Goal: Task Accomplishment & Management: Manage account settings

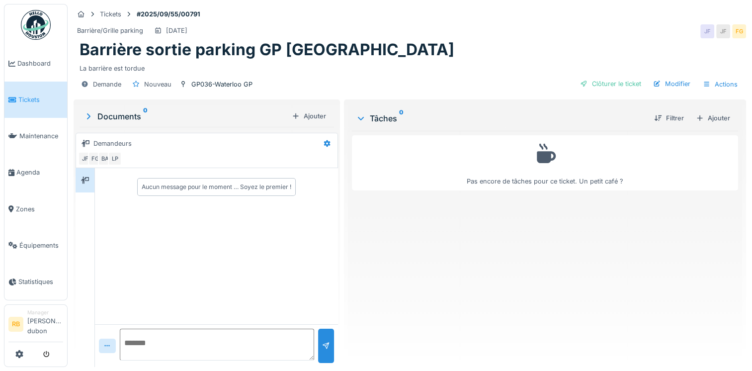
click at [109, 111] on div "Documents 0" at bounding box center [185, 116] width 204 height 12
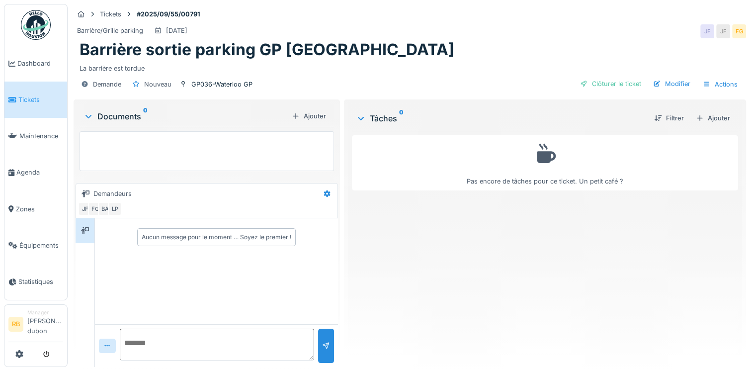
click at [109, 111] on div "Documents 0" at bounding box center [185, 116] width 204 height 12
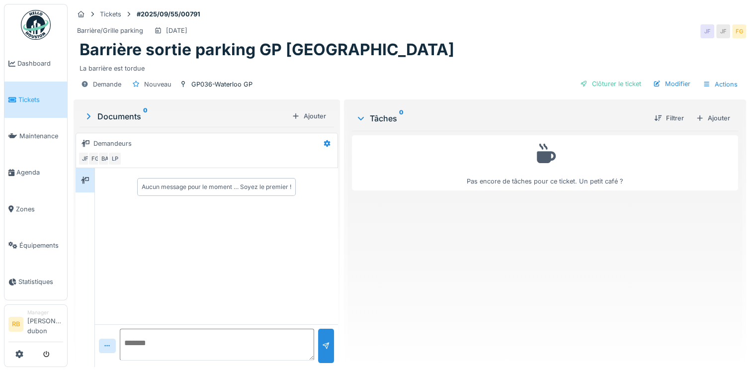
click at [443, 47] on div "Barrière sortie parking GP [GEOGRAPHIC_DATA]" at bounding box center [409, 49] width 660 height 19
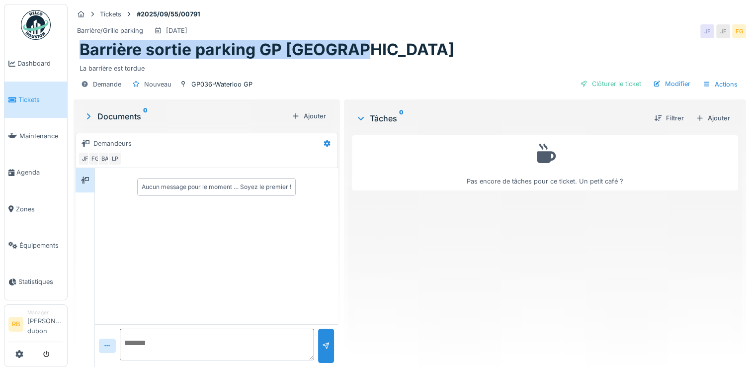
drag, startPoint x: 368, startPoint y: 43, endPoint x: 76, endPoint y: 53, distance: 292.2
click at [76, 53] on div "Barrière sortie parking GP Waterloo La barrière est tordue" at bounding box center [410, 56] width 672 height 33
copy h1 "Barrière sortie parking GP [GEOGRAPHIC_DATA]"
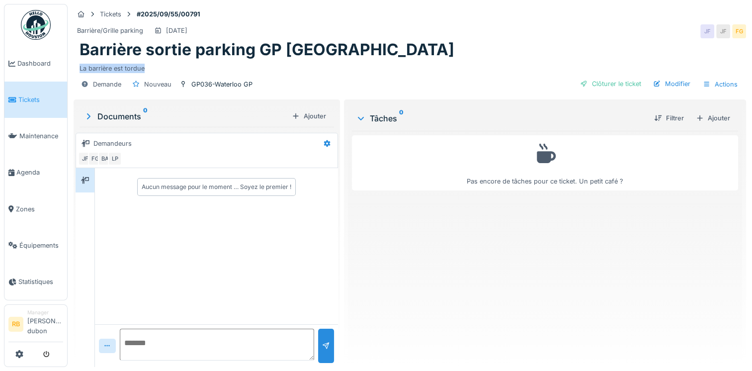
drag, startPoint x: 154, startPoint y: 69, endPoint x: 77, endPoint y: 67, distance: 77.0
click at [77, 67] on div "Barrière sortie parking GP Waterloo La barrière est tordue" at bounding box center [410, 56] width 672 height 33
copy div "La barrière est tordue"
click at [181, 65] on div "La barrière est tordue" at bounding box center [409, 66] width 660 height 13
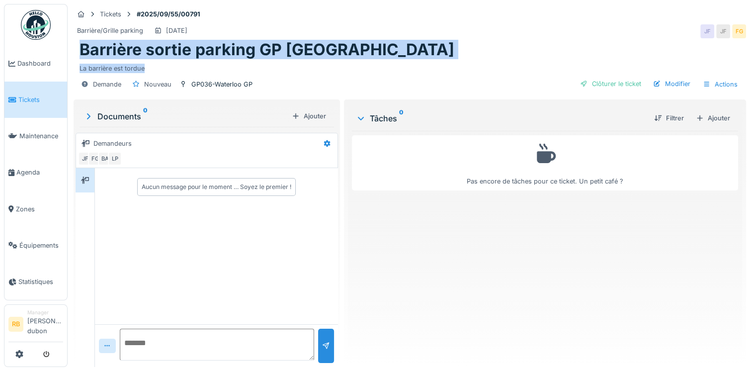
drag, startPoint x: 159, startPoint y: 69, endPoint x: 76, endPoint y: 50, distance: 86.0
click at [76, 50] on div "Barrière sortie parking GP Waterloo La barrière est tordue" at bounding box center [410, 56] width 672 height 33
copy div "Barrière sortie parking GP Waterloo La barrière est tordue"
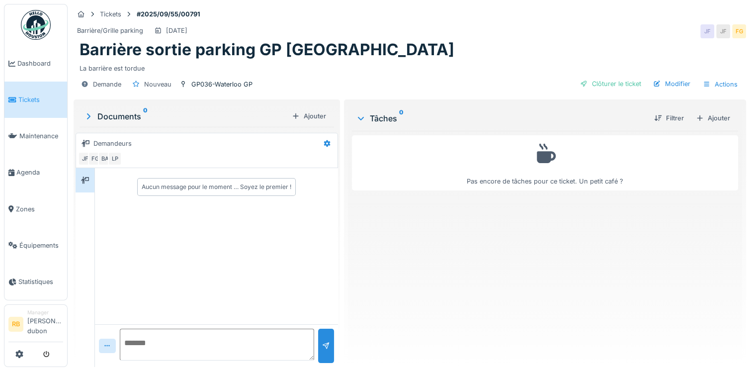
click at [292, 76] on div "Demande Nouveau GP036-Waterloo GP Clôturer le ticket Modifier Actions" at bounding box center [410, 84] width 672 height 22
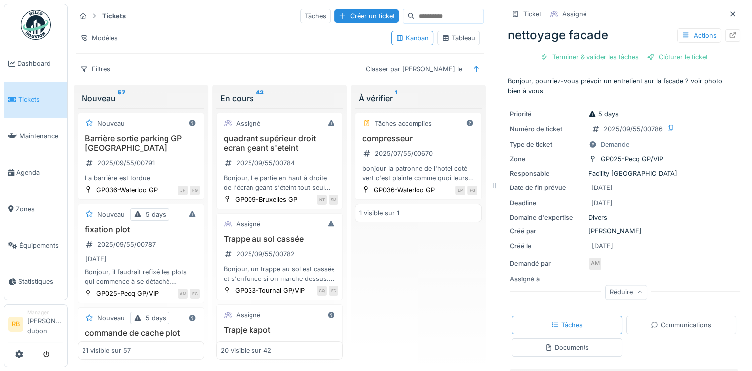
scroll to position [101, 0]
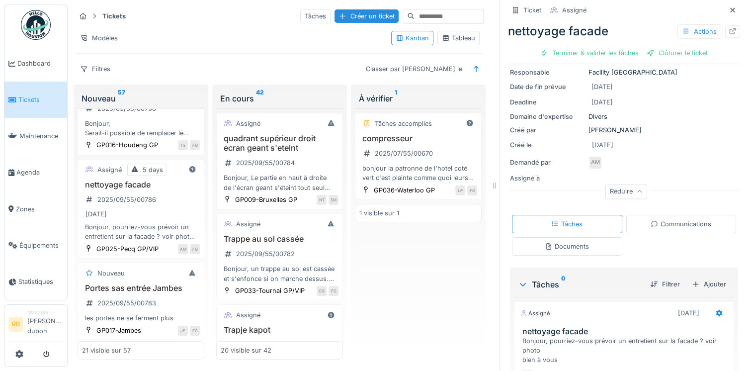
click at [432, 19] on input at bounding box center [448, 16] width 69 height 14
click at [32, 211] on link "Zones" at bounding box center [35, 209] width 63 height 36
click at [434, 15] on input at bounding box center [448, 16] width 69 height 14
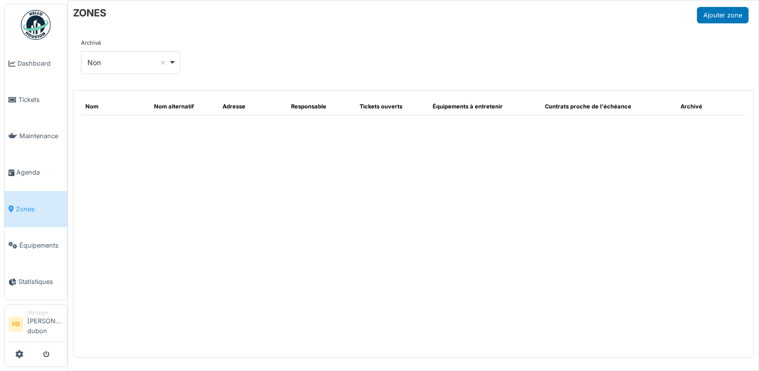
select select "***"
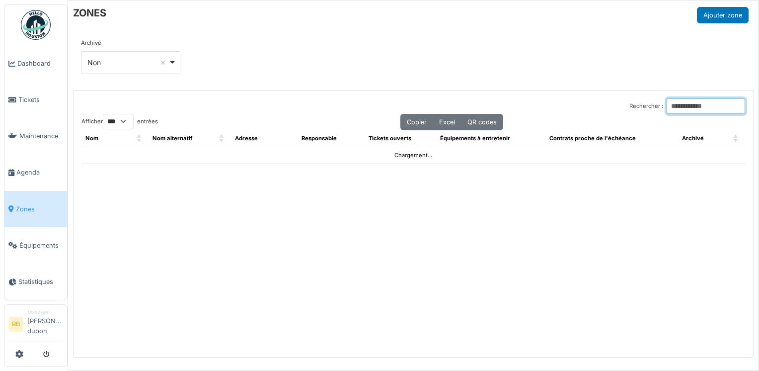
click at [680, 111] on input "Rechercher :" at bounding box center [706, 105] width 78 height 15
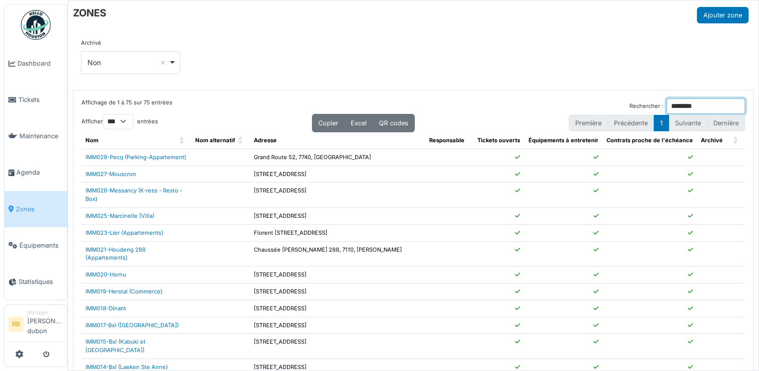
click at [681, 98] on input "********" at bounding box center [706, 105] width 78 height 15
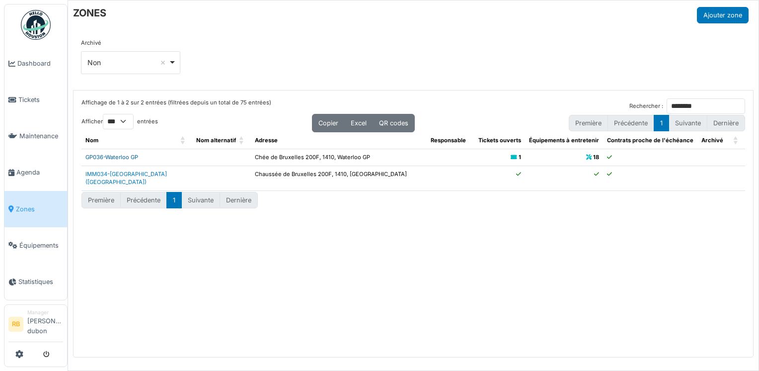
click at [103, 156] on link "GP036-Waterloo GP" at bounding box center [111, 156] width 53 height 7
drag, startPoint x: 694, startPoint y: 102, endPoint x: 626, endPoint y: 98, distance: 67.6
click at [629, 98] on div "Rechercher : ********" at bounding box center [687, 105] width 116 height 15
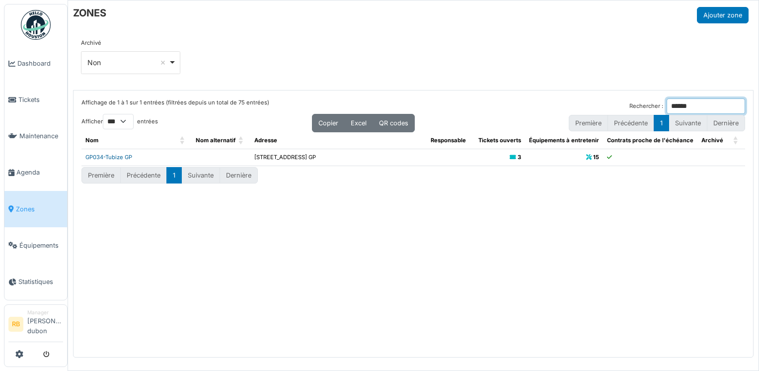
type input "******"
click at [117, 156] on link "GP034-Tubize GP" at bounding box center [108, 156] width 47 height 7
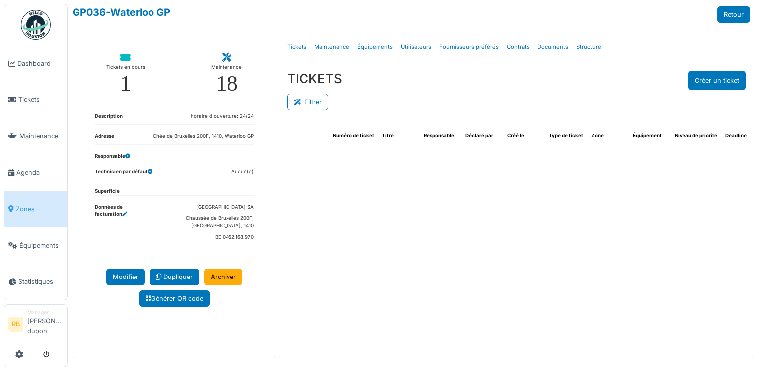
select select "***"
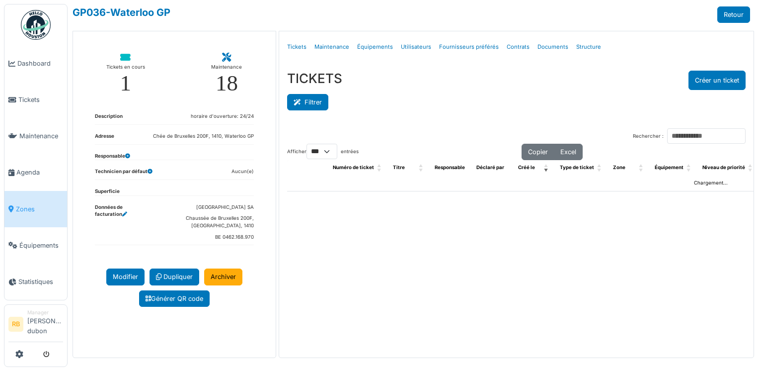
click at [314, 103] on button "Filtrer" at bounding box center [307, 102] width 41 height 16
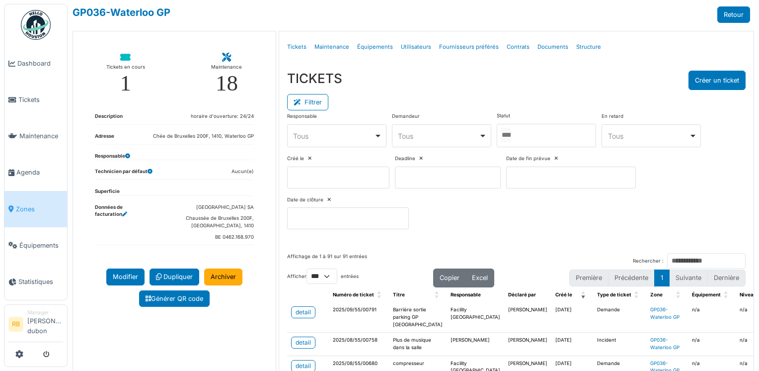
click at [547, 137] on div at bounding box center [546, 135] width 99 height 23
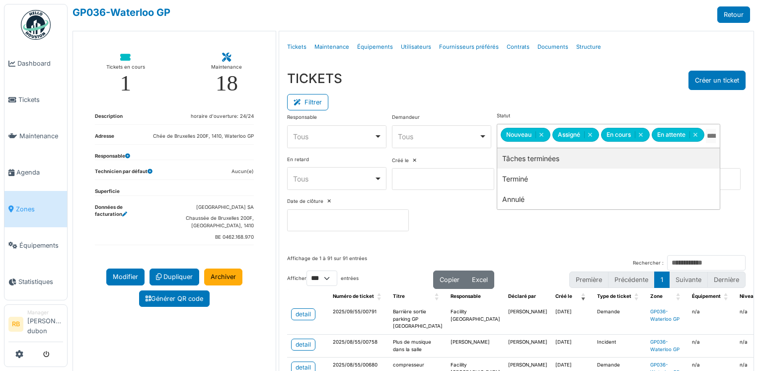
click at [558, 96] on div "Filtrer" at bounding box center [516, 101] width 459 height 22
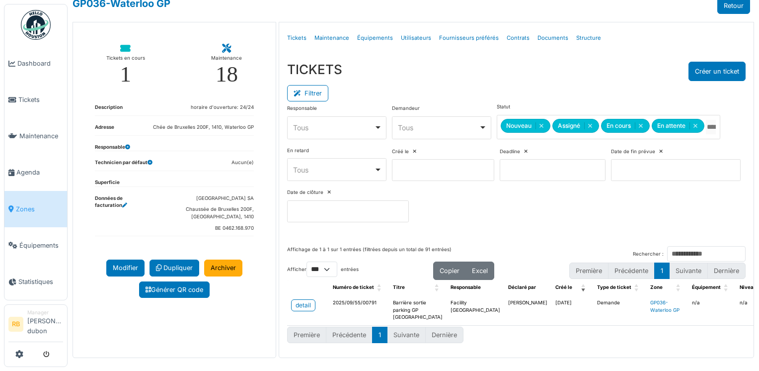
scroll to position [21, 0]
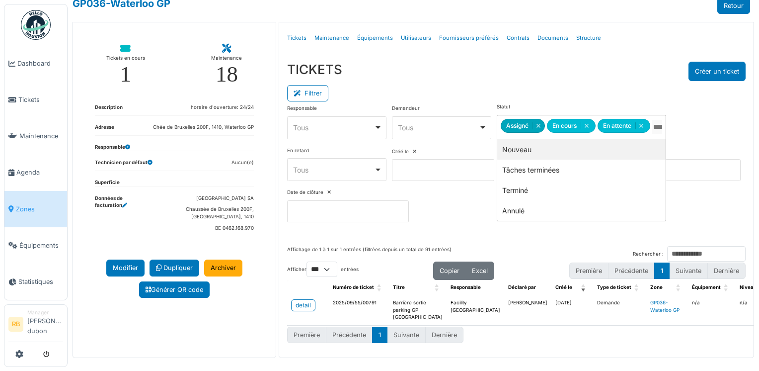
click at [542, 122] on div "Assigné Remove item En cours Remove item En attente Remove item" at bounding box center [576, 126] width 151 height 8
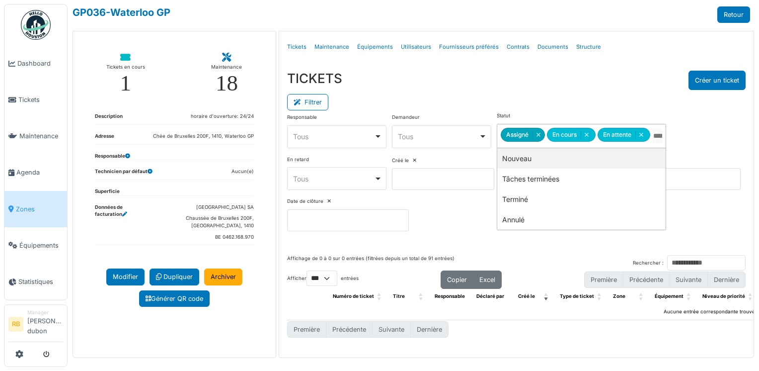
click at [539, 126] on div "**********" at bounding box center [581, 136] width 169 height 24
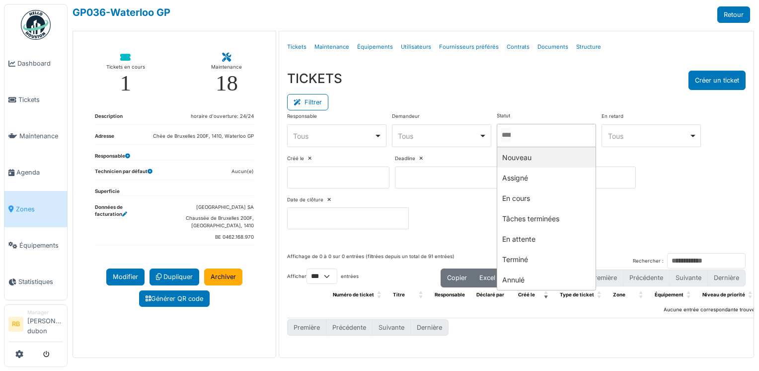
click at [527, 134] on div at bounding box center [546, 135] width 99 height 23
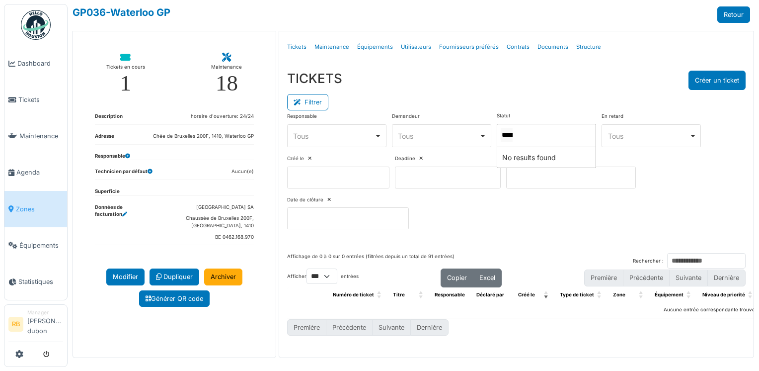
drag, startPoint x: 539, startPoint y: 137, endPoint x: 489, endPoint y: 134, distance: 50.3
click at [489, 134] on div "Responsable **** Tous Remove item Tous Abdellah Bodadi Fabienne Goury Massimo M…" at bounding box center [516, 174] width 459 height 125
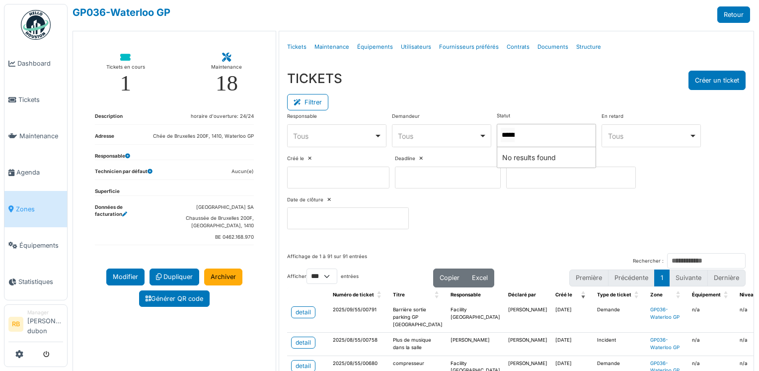
drag, startPoint x: 530, startPoint y: 128, endPoint x: 477, endPoint y: 132, distance: 52.8
click at [477, 132] on div "Responsable **** Tous Remove item Tous Abdellah Bodadi Fabienne Goury Massimo M…" at bounding box center [516, 174] width 459 height 125
type input "*"
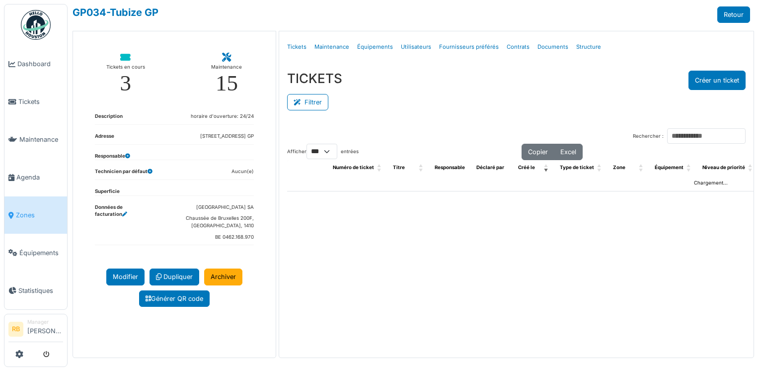
select select "***"
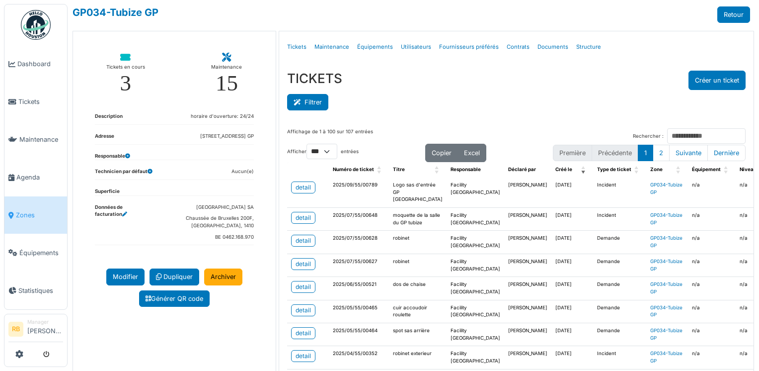
click at [296, 100] on icon at bounding box center [299, 102] width 11 height 6
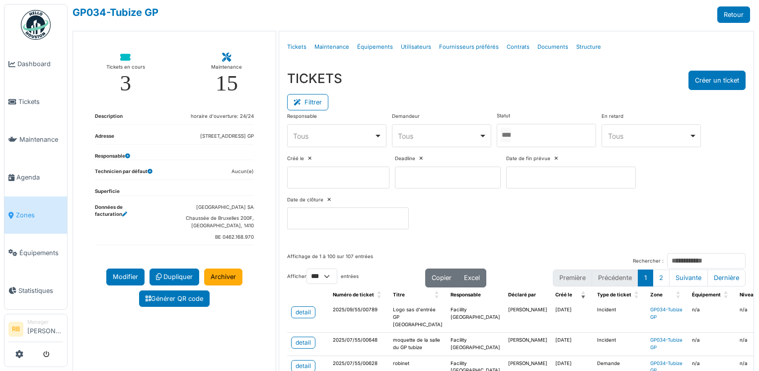
click at [511, 136] on input "Tous" at bounding box center [506, 135] width 10 height 14
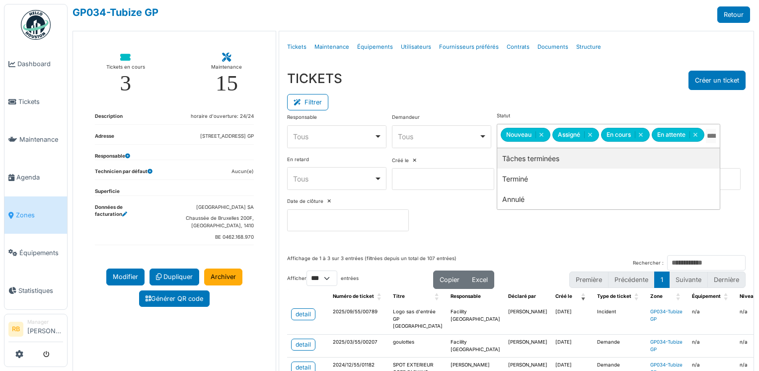
click at [554, 91] on div "Filtrer" at bounding box center [516, 101] width 459 height 22
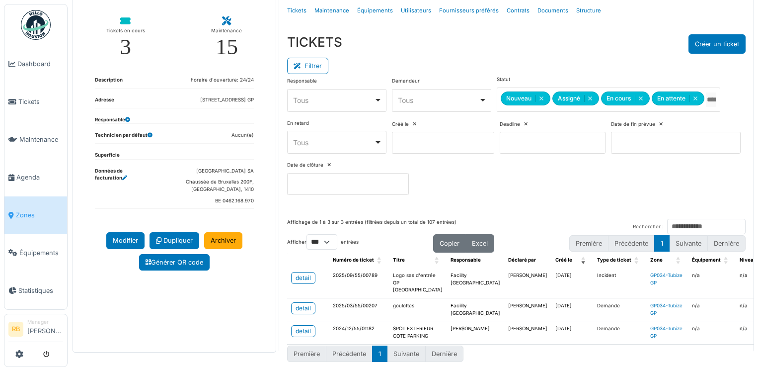
scroll to position [63, 0]
click at [296, 273] on div "detail" at bounding box center [303, 277] width 15 height 9
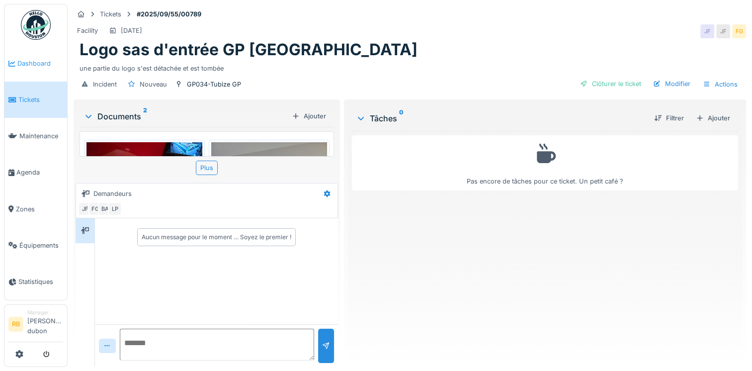
drag, startPoint x: 236, startPoint y: 68, endPoint x: 67, endPoint y: 55, distance: 170.3
click at [67, 55] on body "Dashboard Tickets Maintenance [GEOGRAPHIC_DATA] Zones Équipements Statistiques …" at bounding box center [376, 185] width 752 height 371
click at [202, 61] on div "une partie du logo s'est détachée et est tombée" at bounding box center [409, 66] width 660 height 13
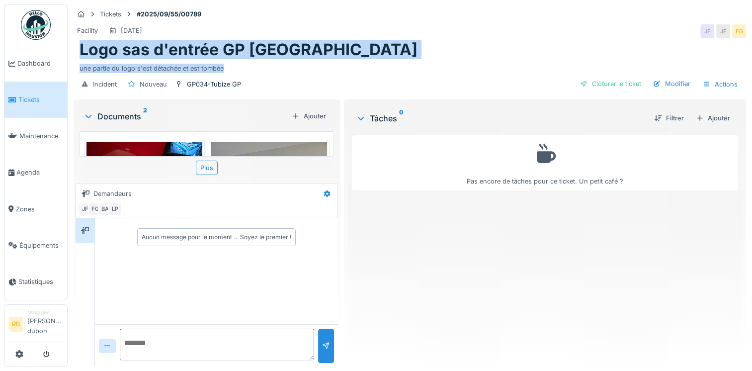
drag, startPoint x: 222, startPoint y: 70, endPoint x: 71, endPoint y: 57, distance: 151.0
click at [71, 57] on div "Tickets #2025/09/55/00789 Facility [DATE] JF JF FG Logo sas d'entrée GP Tubize …" at bounding box center [410, 185] width 684 height 371
copy div "Logo sas d'entrée GP [GEOGRAPHIC_DATA] une partie du logo s'est détachée et est…"
click at [28, 109] on link "Tickets" at bounding box center [35, 99] width 63 height 36
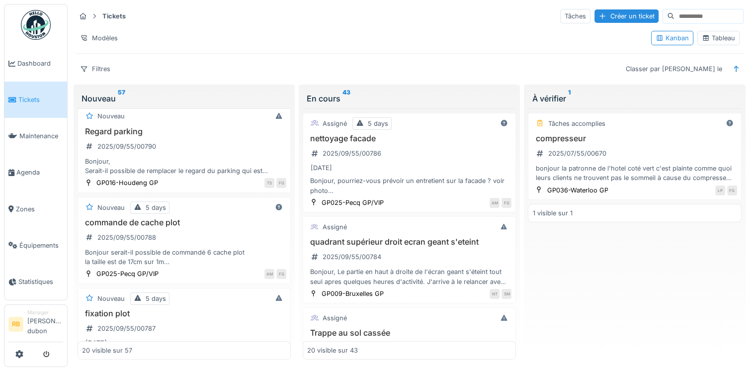
scroll to position [305, 0]
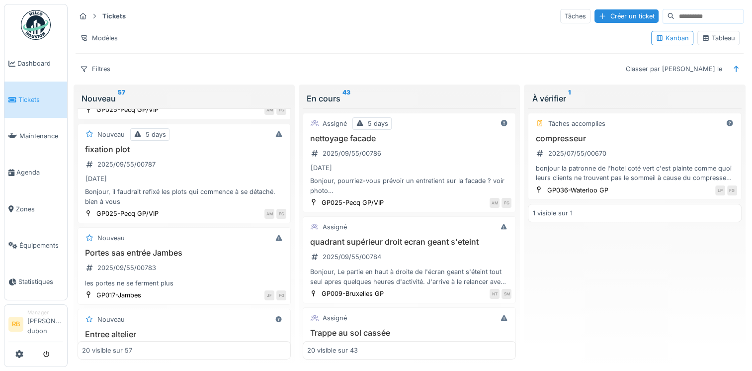
click at [196, 206] on div "fixation plot 2025/09/55/00787 01/09/2025 Bonjour, il faudrait refixé les plots…" at bounding box center [184, 176] width 204 height 62
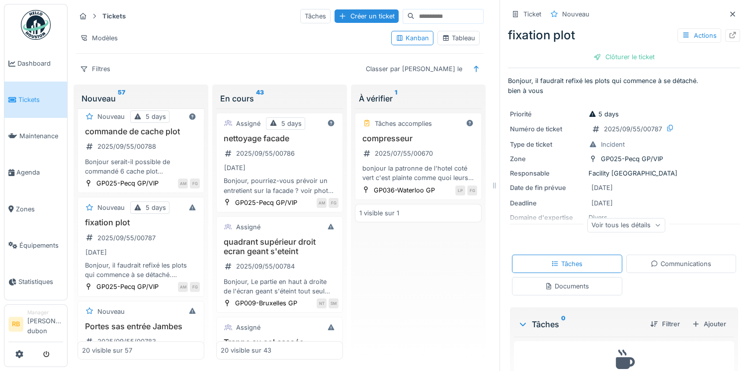
scroll to position [42, 0]
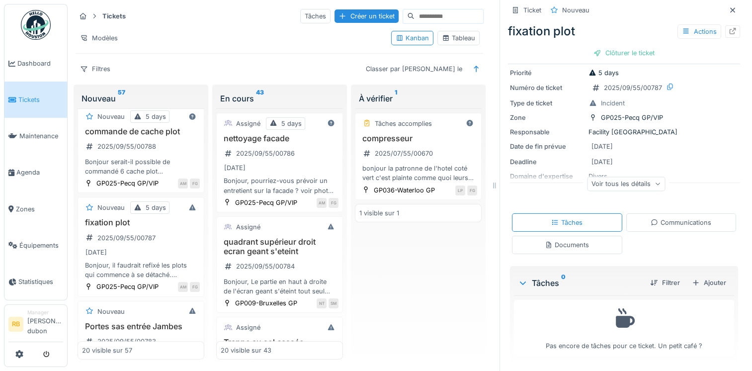
click at [575, 242] on div "Documents" at bounding box center [566, 244] width 44 height 9
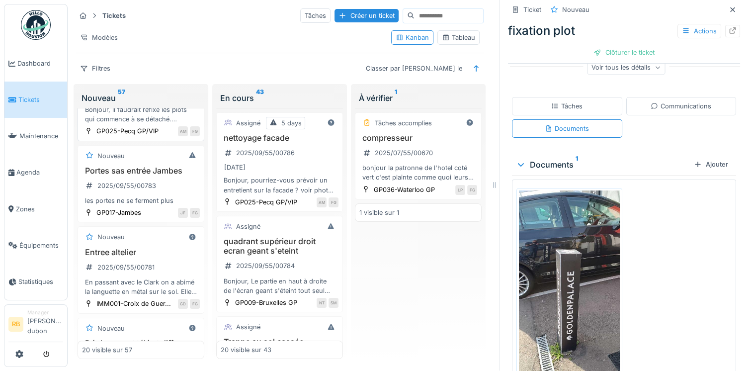
scroll to position [534, 0]
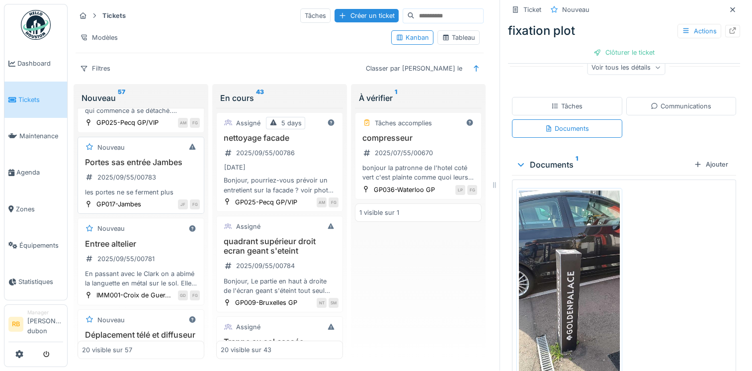
click at [167, 195] on div "les portes ne se ferment plus" at bounding box center [141, 191] width 118 height 9
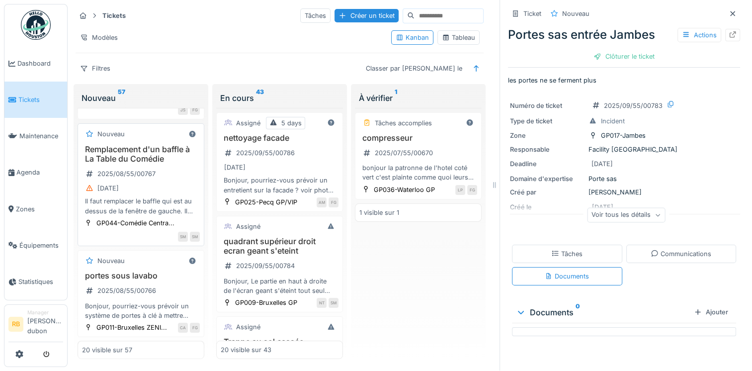
scroll to position [1326, 0]
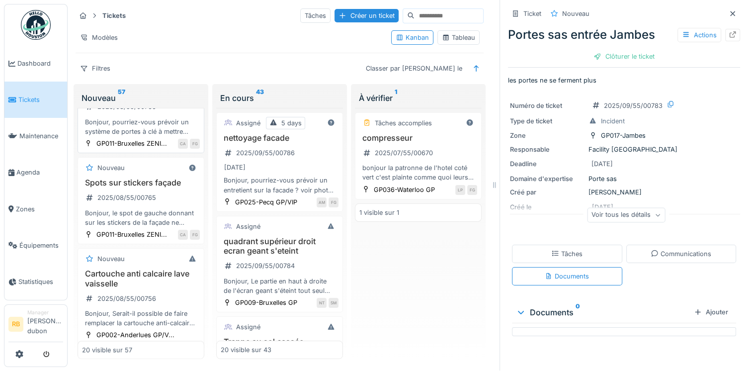
click at [169, 96] on h3 "portes sous lavabo" at bounding box center [141, 91] width 118 height 9
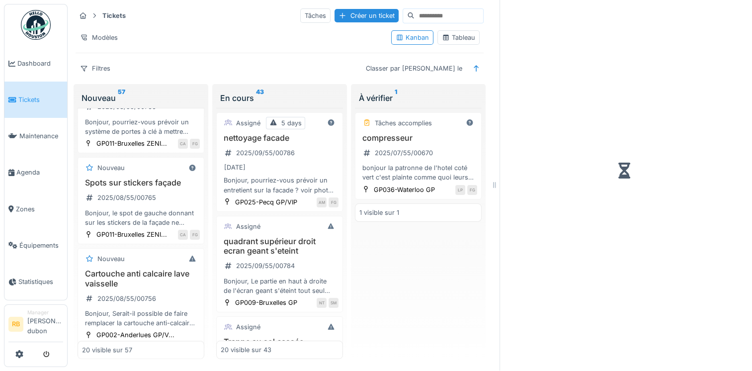
click div "Clôturer le ticket"
click input "**********"
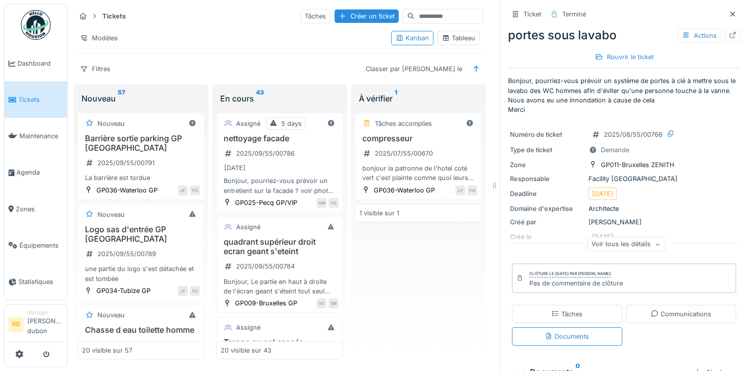
click at [160, 178] on div "La barrière est tordue" at bounding box center [141, 177] width 118 height 9
click at [166, 155] on div "Barrière sortie parking GP Waterloo 2025/09/55/00791 La barrière est tordue" at bounding box center [141, 158] width 118 height 49
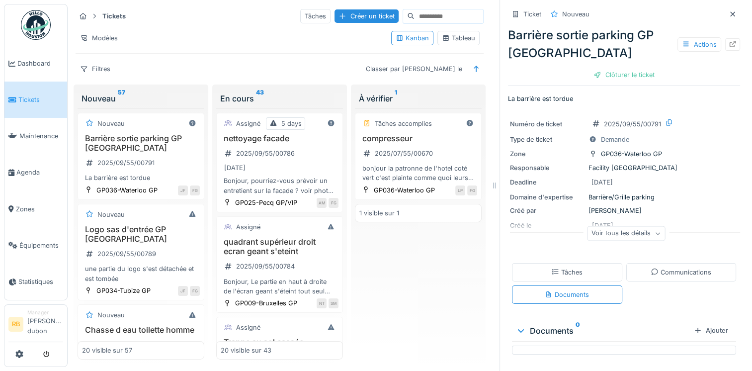
click at [626, 232] on div "Voir tous les détails" at bounding box center [626, 233] width 78 height 14
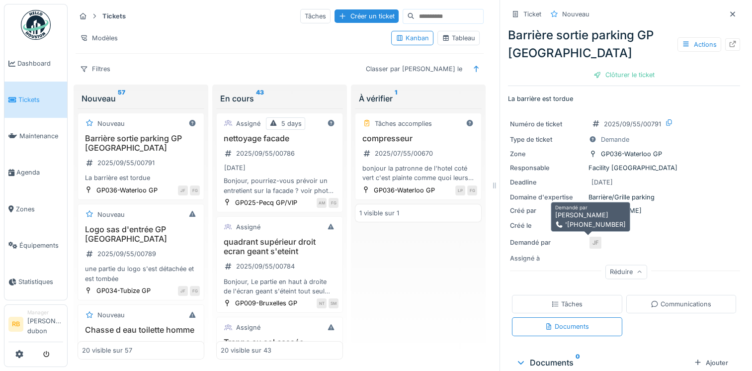
drag, startPoint x: 589, startPoint y: 241, endPoint x: 668, endPoint y: 259, distance: 80.9
click at [668, 259] on div "Numéro de ticket 2025/09/55/00791 Type de ticket Demande Zone GP036-Waterloo GP…" at bounding box center [624, 197] width 232 height 171
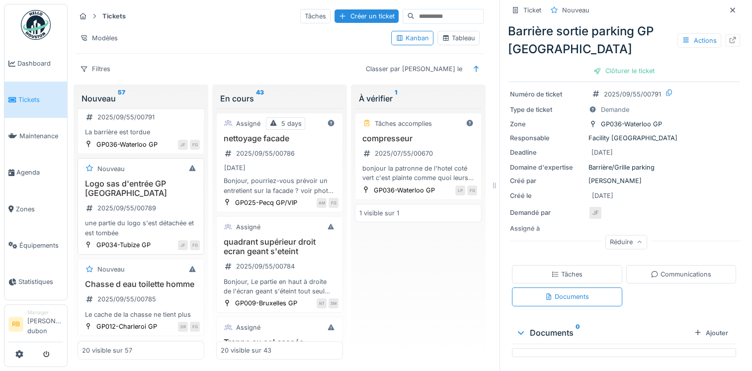
scroll to position [83, 0]
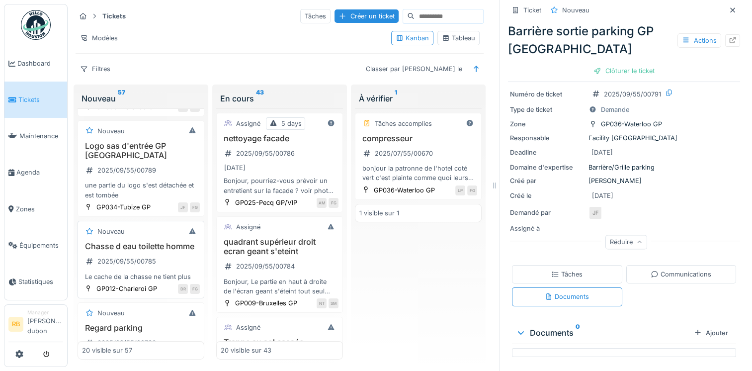
click at [159, 267] on div "Chasse d eau toilette homme 2025/09/55/00785 Le cache de la chasse ne tient plus" at bounding box center [141, 261] width 118 height 40
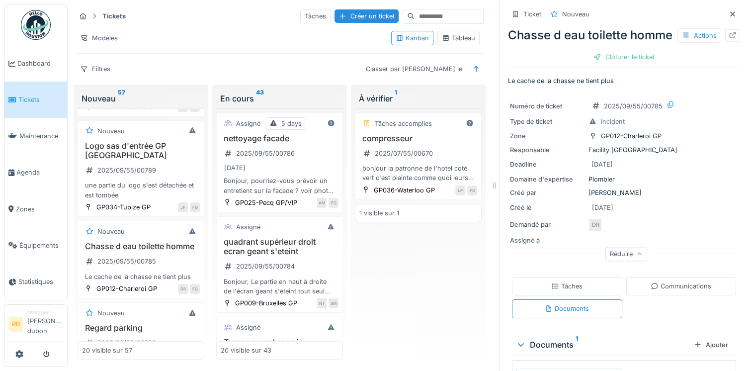
scroll to position [196, 0]
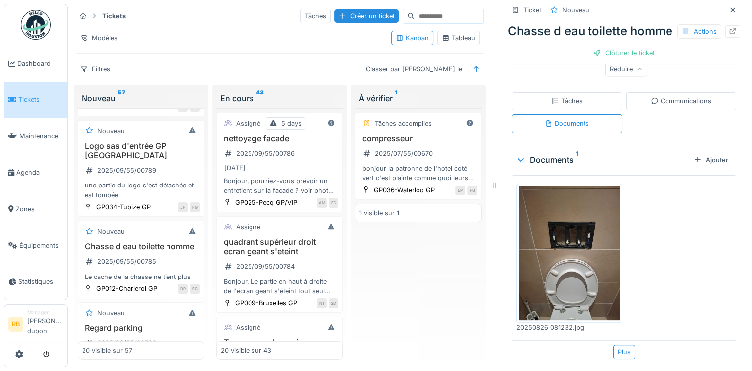
click at [582, 277] on img at bounding box center [569, 253] width 101 height 134
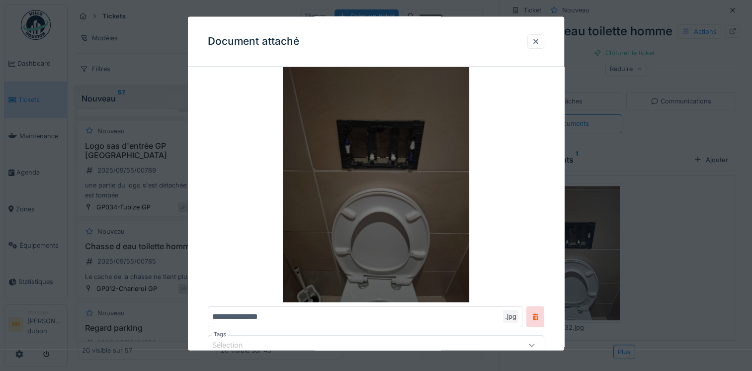
scroll to position [49, 0]
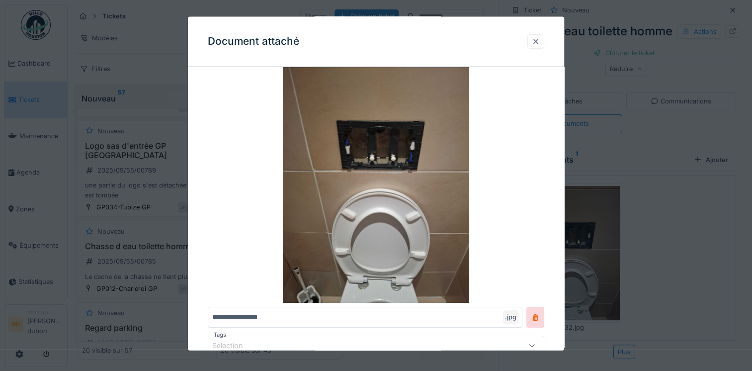
click at [539, 45] on div at bounding box center [535, 40] width 8 height 9
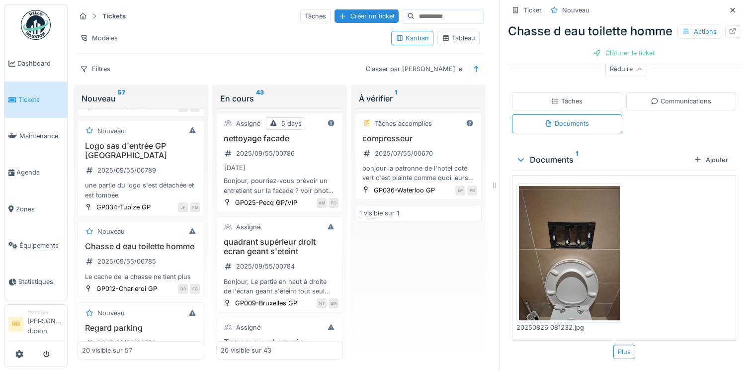
scroll to position [0, 0]
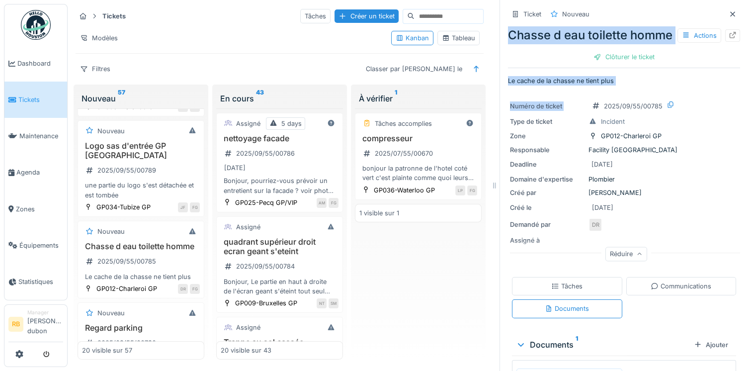
drag, startPoint x: 617, startPoint y: 103, endPoint x: 495, endPoint y: 38, distance: 139.1
click at [499, 38] on div "Ticket Nouveau Chasse d eau toilette homme Actions Clôturer le ticket Le cache …" at bounding box center [623, 185] width 248 height 371
drag, startPoint x: 495, startPoint y: 38, endPoint x: 610, endPoint y: 98, distance: 130.0
click at [610, 85] on p "Le cache de la chasse ne tient plus" at bounding box center [624, 80] width 232 height 9
click at [615, 85] on p "Le cache de la chasse ne tient plus" at bounding box center [624, 80] width 232 height 9
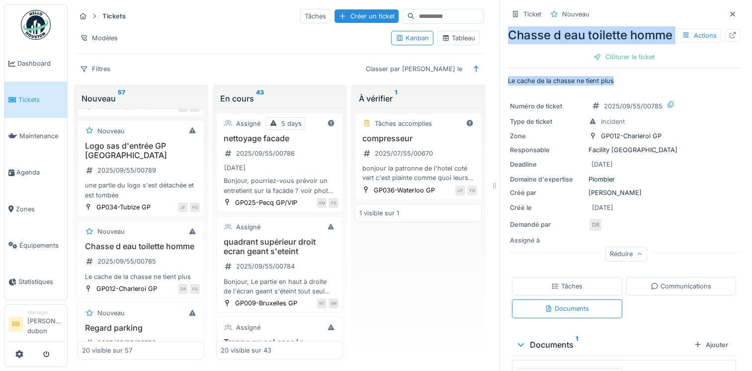
drag, startPoint x: 615, startPoint y: 97, endPoint x: 501, endPoint y: 38, distance: 128.6
click at [508, 38] on div "Ticket Nouveau Chasse d eau toilette homme Actions Clôturer le ticket Le cache …" at bounding box center [624, 277] width 232 height 555
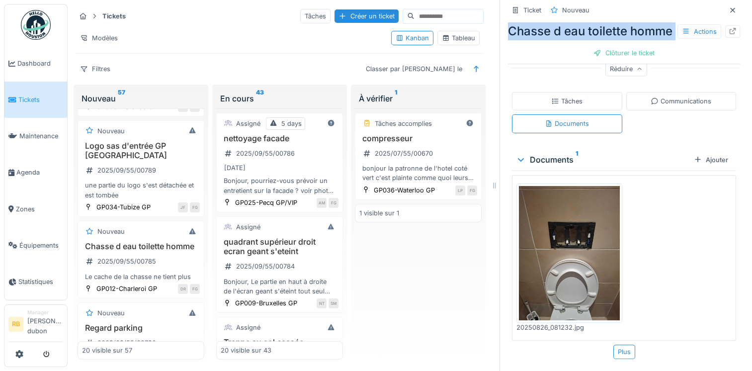
click at [569, 313] on img at bounding box center [569, 253] width 101 height 134
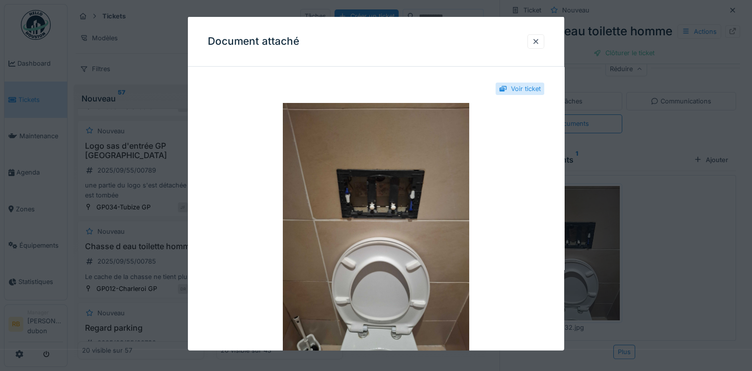
click at [499, 44] on div "Document attaché" at bounding box center [376, 42] width 376 height 50
click at [535, 44] on div at bounding box center [535, 40] width 8 height 9
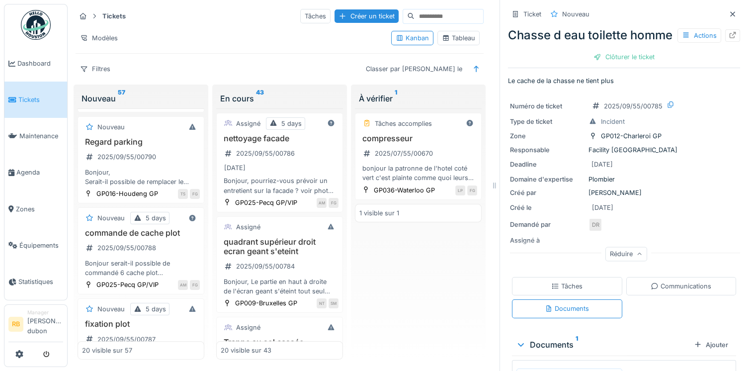
scroll to position [381, 0]
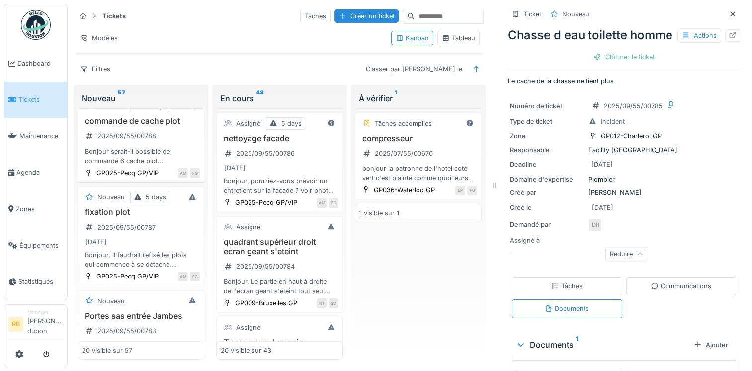
click at [175, 159] on div "commande de cache plot 2025/09/55/00788 Bonjour serait-il possible de commandé …" at bounding box center [141, 140] width 118 height 49
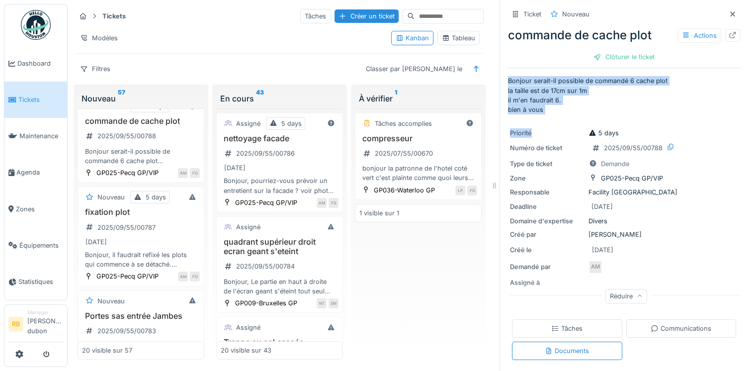
drag, startPoint x: 555, startPoint y: 115, endPoint x: 497, endPoint y: 79, distance: 68.2
click at [499, 79] on div "Ticket Nouveau commande de cache plot Actions Clôturer le ticket Bonjour serait…" at bounding box center [623, 185] width 248 height 371
drag, startPoint x: 497, startPoint y: 79, endPoint x: 572, endPoint y: 101, distance: 78.6
click at [572, 101] on p "Bonjour serait-il possible de commandé 6 cache plot la taille est de 17cm sur 1…" at bounding box center [624, 95] width 232 height 38
click at [543, 108] on p "Bonjour serait-il possible de commandé 6 cache plot la taille est de 17cm sur 1…" at bounding box center [624, 95] width 232 height 38
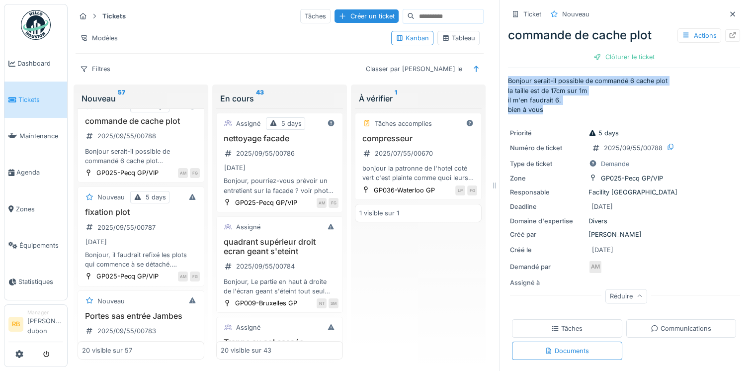
drag, startPoint x: 558, startPoint y: 109, endPoint x: 499, endPoint y: 78, distance: 67.1
click at [499, 78] on div "Ticket Nouveau commande de cache plot Actions Clôturer le ticket Bonjour serait…" at bounding box center [623, 185] width 248 height 371
copy p "Bonjour serait-il possible de commandé 6 cache plot la taille est de 17cm sur 1…"
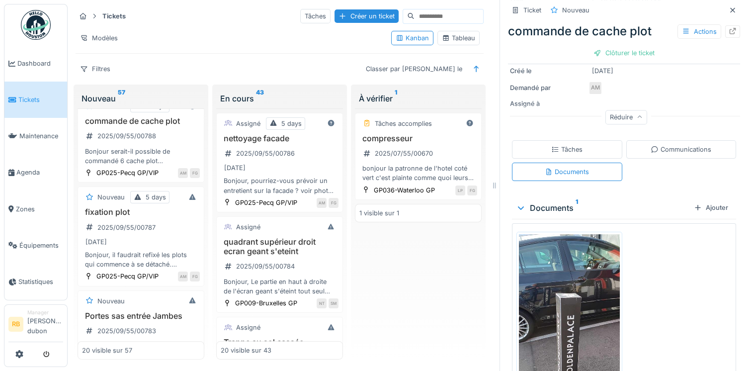
scroll to position [187, 0]
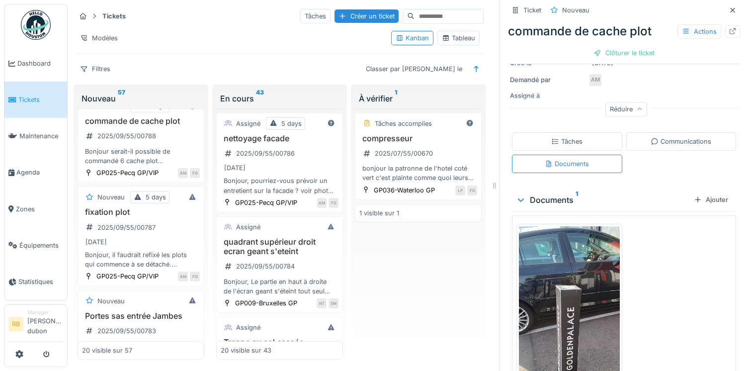
click at [570, 313] on img at bounding box center [569, 337] width 101 height 223
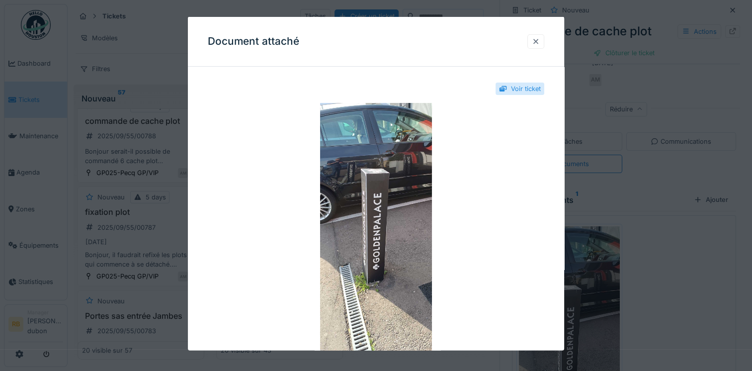
click at [538, 39] on div at bounding box center [535, 40] width 8 height 9
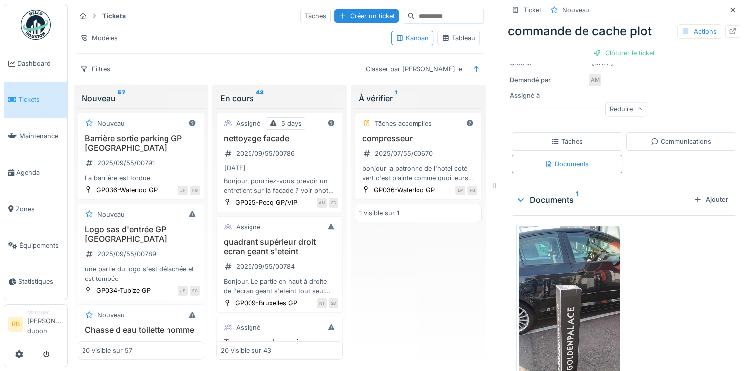
scroll to position [69, 0]
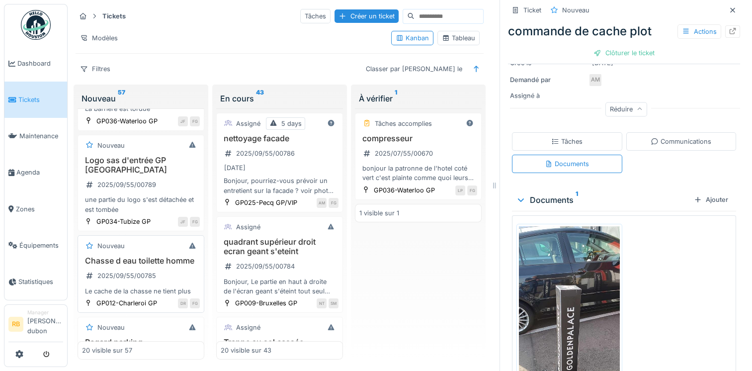
click at [169, 281] on div "Chasse d eau toilette homme 2025/09/55/00785 Le cache de la chasse ne tient plus" at bounding box center [141, 276] width 118 height 40
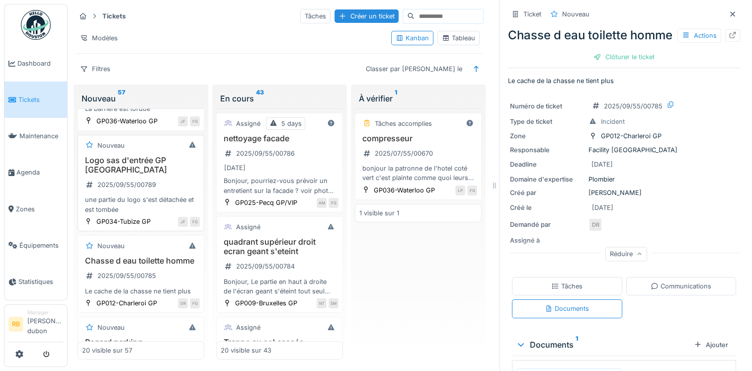
click at [159, 184] on div "Logo sas d'entrée GP Tubize 2025/09/55/00789 une partie du logo s'est détachée …" at bounding box center [141, 184] width 118 height 59
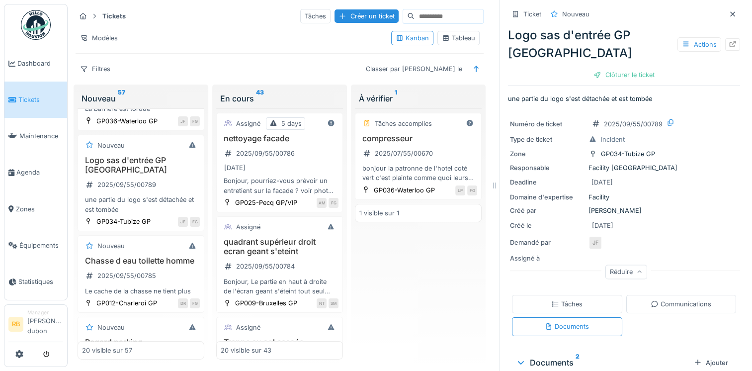
scroll to position [196, 0]
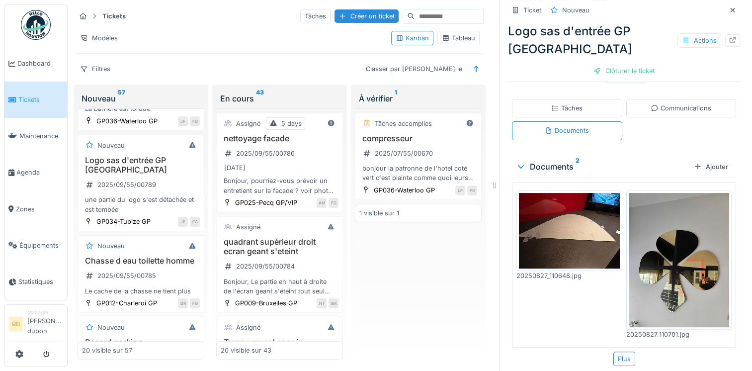
click at [572, 243] on img at bounding box center [569, 231] width 101 height 76
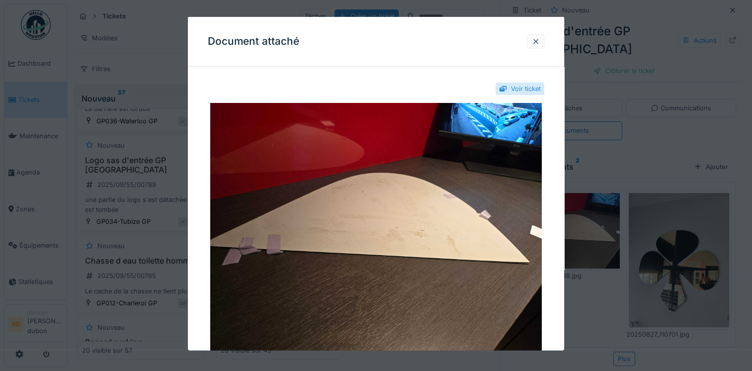
click at [488, 49] on div "Document attaché" at bounding box center [376, 42] width 376 height 50
click at [536, 42] on div at bounding box center [535, 40] width 8 height 9
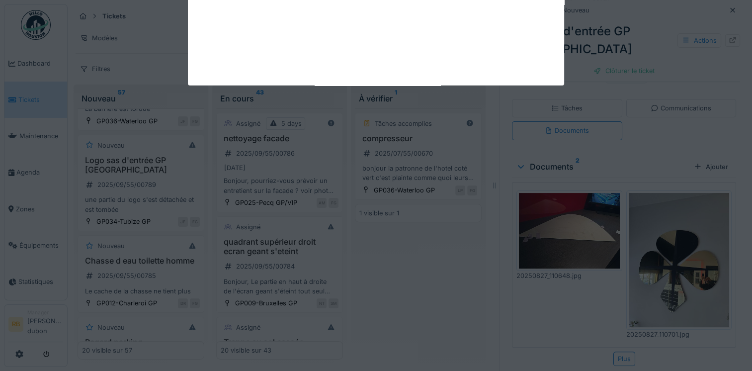
click at [645, 219] on img at bounding box center [678, 260] width 101 height 134
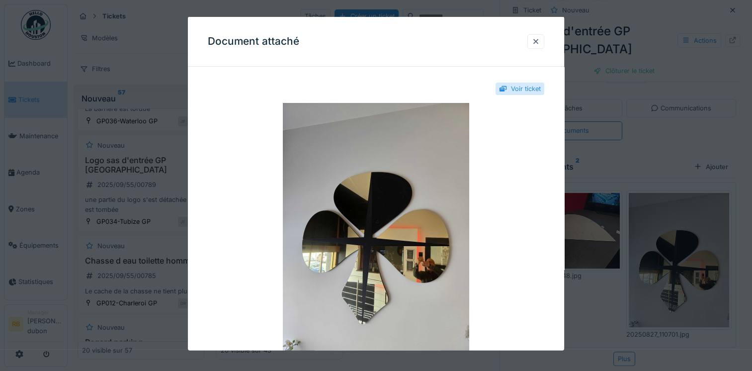
click at [468, 45] on div "Document attaché" at bounding box center [376, 42] width 376 height 50
click at [539, 41] on div at bounding box center [535, 40] width 8 height 9
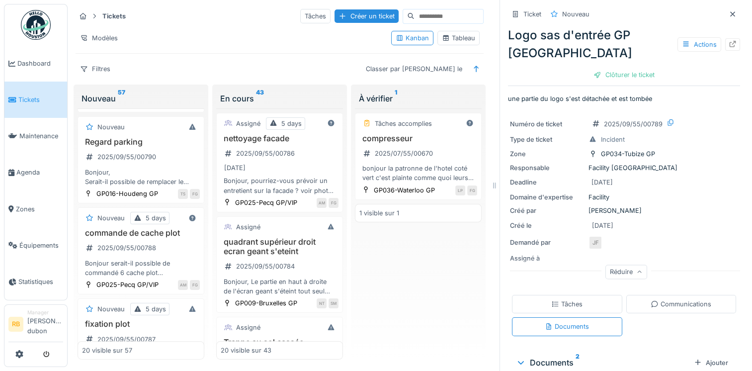
scroll to position [268, 0]
click at [30, 75] on link "Dashboard" at bounding box center [35, 63] width 63 height 36
